Goal: Transaction & Acquisition: Purchase product/service

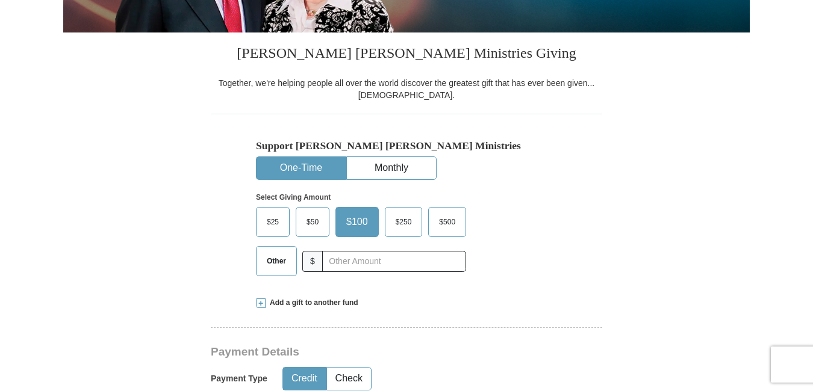
scroll to position [276, 0]
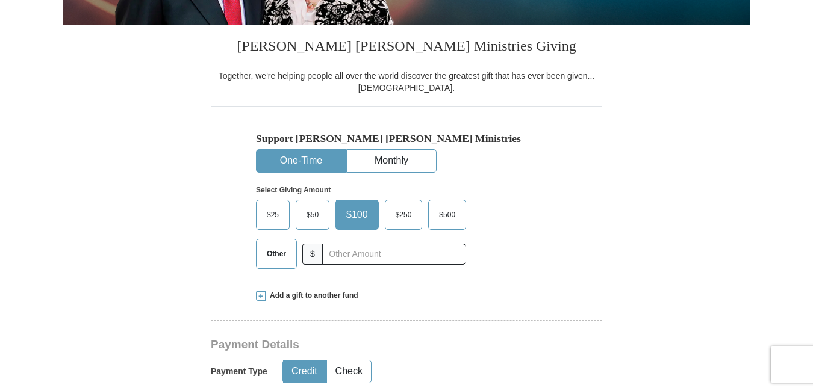
click at [316, 217] on span "$50" at bounding box center [313, 215] width 24 height 18
click at [0, 0] on input "$50" at bounding box center [0, 0] width 0 height 0
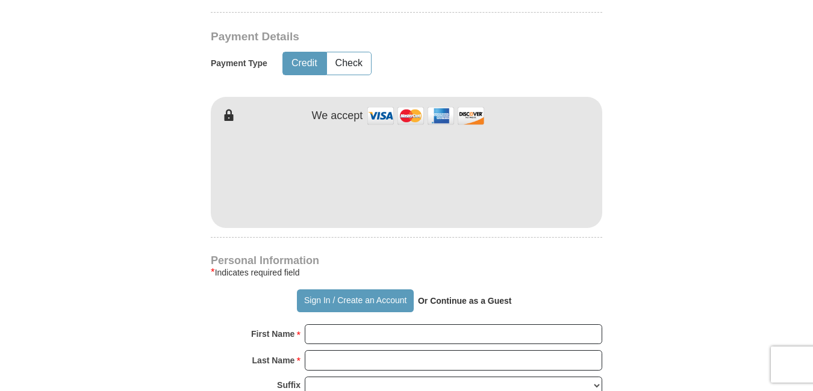
scroll to position [599, 0]
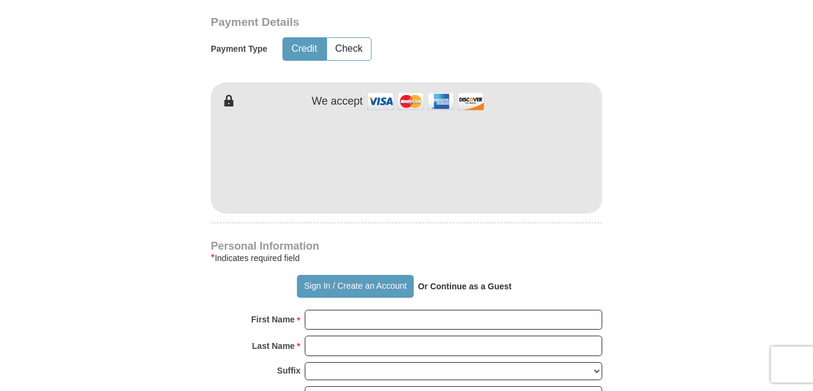
click at [680, 116] on form "Already have an account? Sign in for faster giving. Don't have an account? Crea…" at bounding box center [406, 187] width 687 height 1477
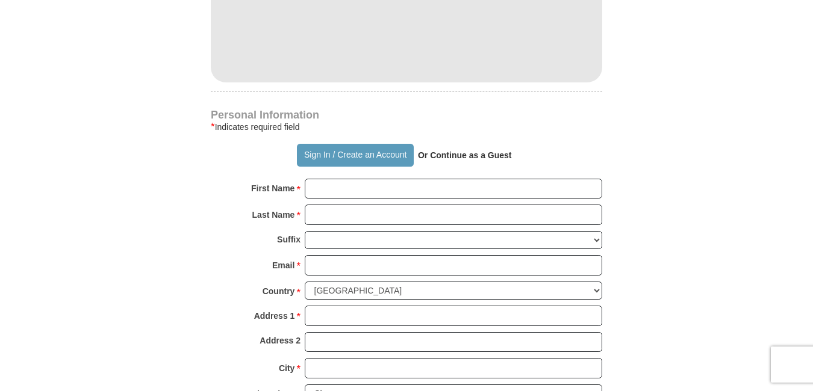
scroll to position [741, 0]
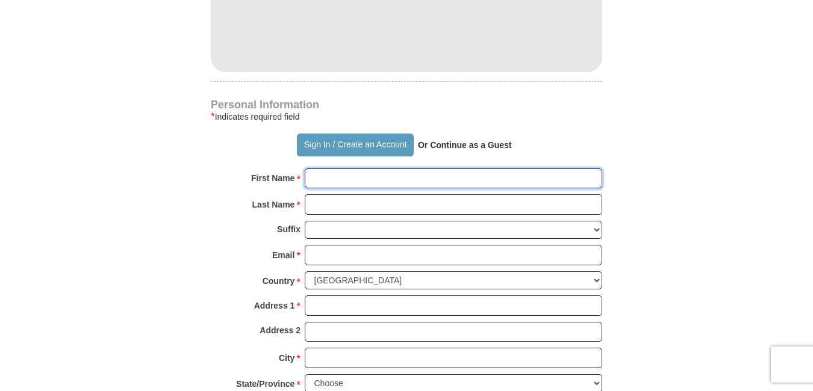
click at [441, 180] on input "First Name *" at bounding box center [453, 179] width 297 height 20
type input "[PERSON_NAME]"
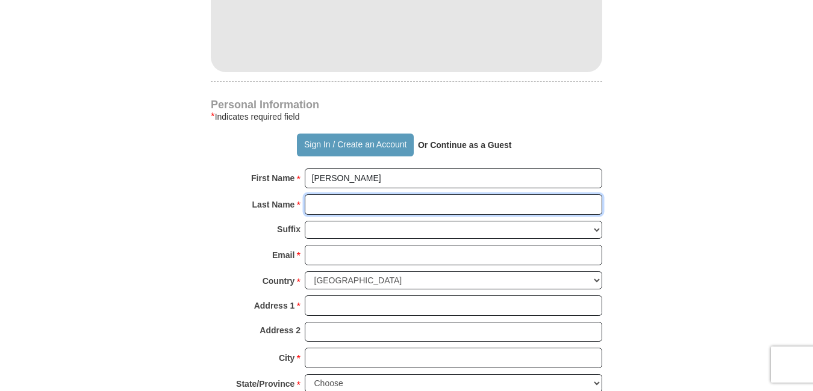
type input "[PERSON_NAME]"
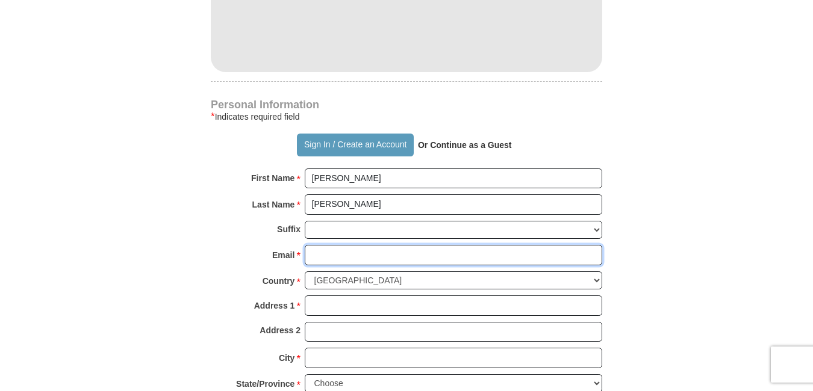
type input "[EMAIL_ADDRESS][DOMAIN_NAME]"
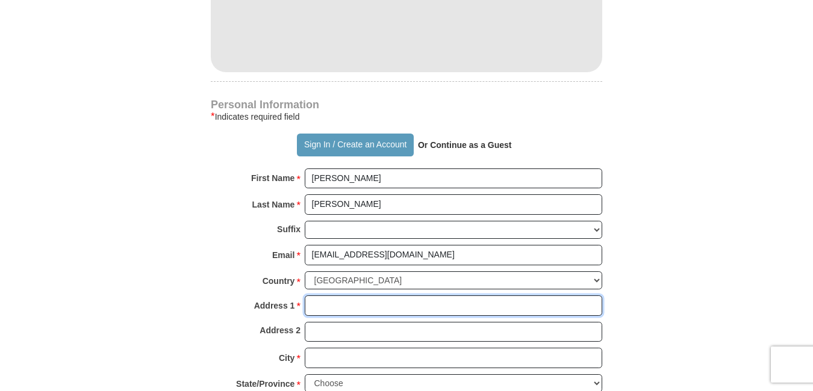
type input "P.O. Box 663"
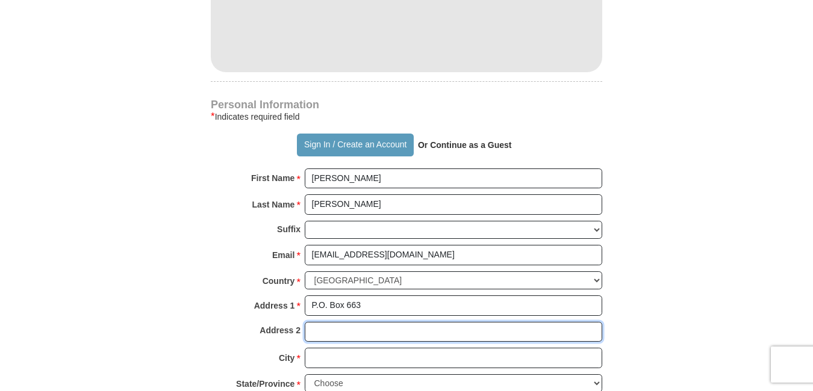
type input "P.O. Box 663"
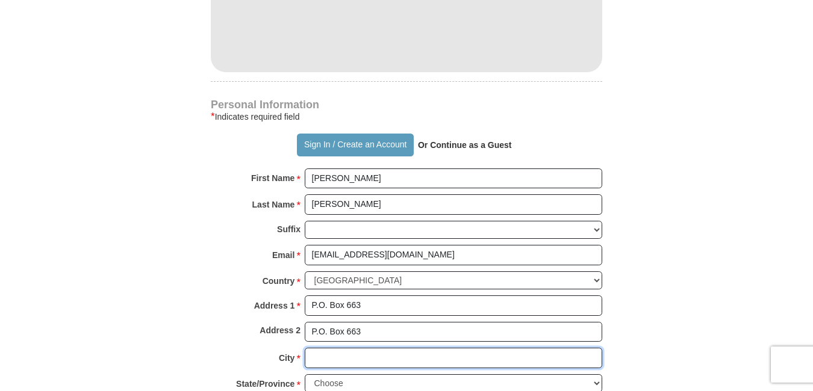
type input "O FALLON"
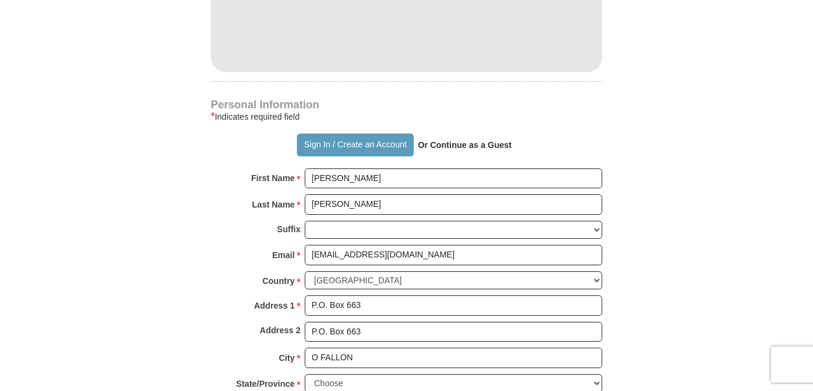
type input "63366"
type input "6365414665"
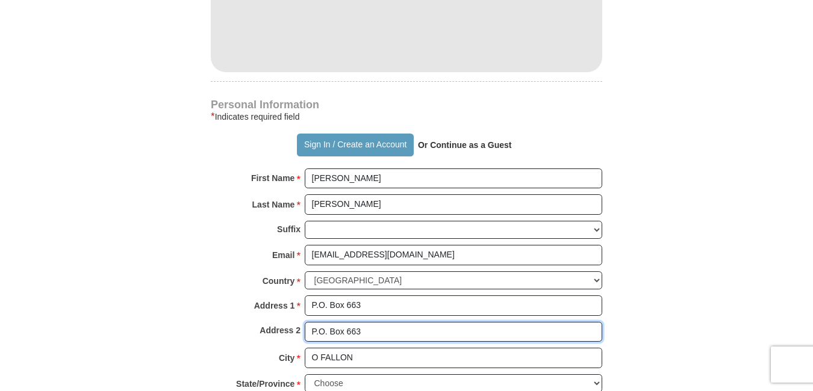
click at [417, 332] on input "P.O. Box 663" at bounding box center [453, 332] width 297 height 20
type input "P"
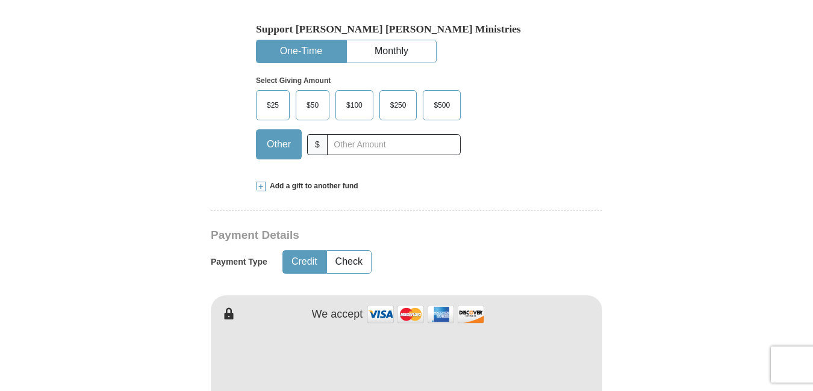
scroll to position [387, 0]
click at [314, 101] on span "$50" at bounding box center [313, 105] width 24 height 18
click at [0, 0] on input "$50" at bounding box center [0, 0] width 0 height 0
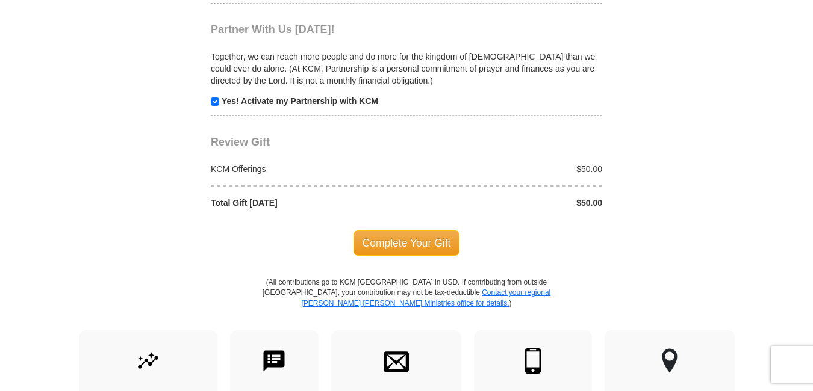
scroll to position [1191, 0]
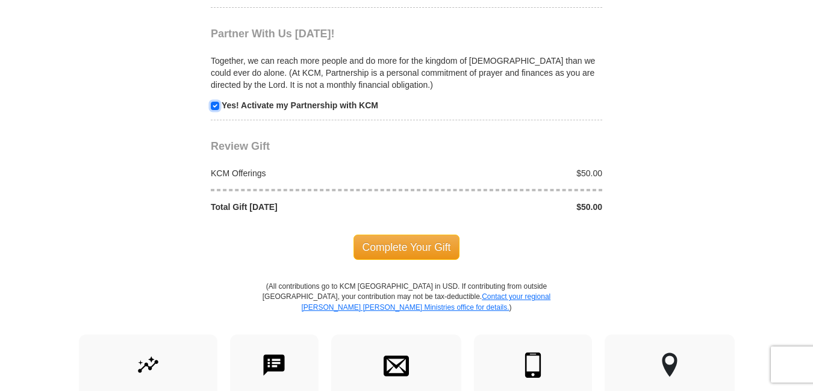
click at [213, 105] on input "checkbox" at bounding box center [215, 106] width 8 height 8
checkbox input "false"
click at [391, 248] on span "Complete Your Gift" at bounding box center [406, 247] width 107 height 25
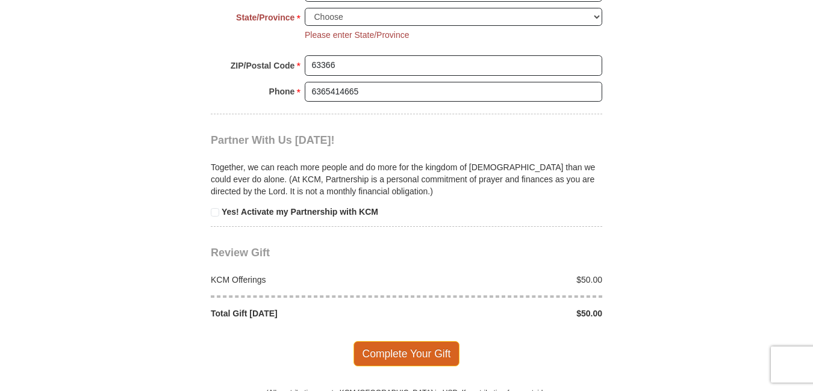
scroll to position [1104, 0]
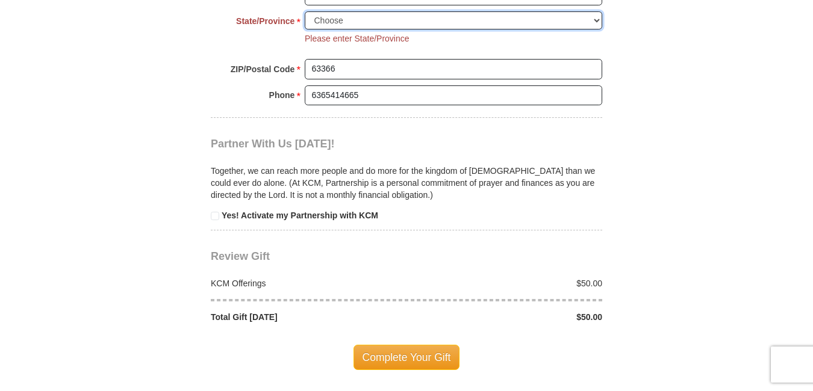
click at [597, 20] on select "Choose [US_STATE] [US_STATE] [US_STATE] [US_STATE] [US_STATE] Armed Forces Amer…" at bounding box center [453, 20] width 297 height 19
select select "MO"
click at [305, 11] on select "Choose [US_STATE] [US_STATE] [US_STATE] [US_STATE] [US_STATE] Armed Forces Amer…" at bounding box center [453, 20] width 297 height 19
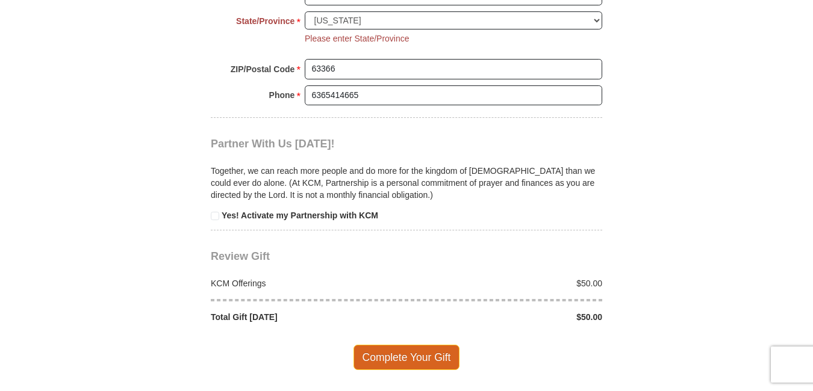
click at [410, 354] on span "Complete Your Gift" at bounding box center [406, 357] width 107 height 25
